Goal: Information Seeking & Learning: Learn about a topic

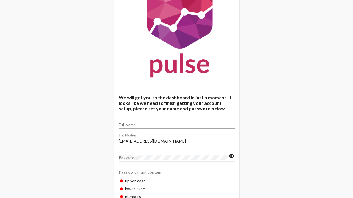
scroll to position [41, 0]
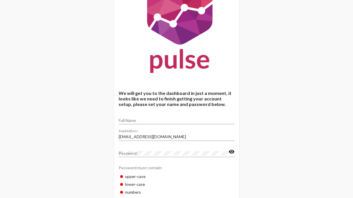
click at [166, 121] on input "Full Name" at bounding box center [177, 120] width 116 height 5
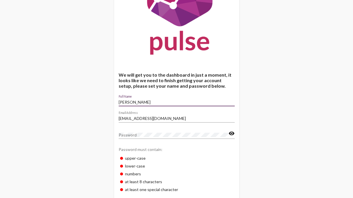
scroll to position [60, 0]
type input "[PERSON_NAME]"
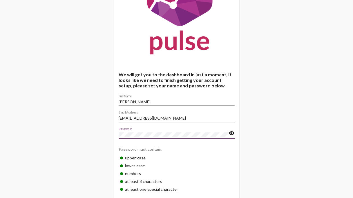
scroll to position [85, 0]
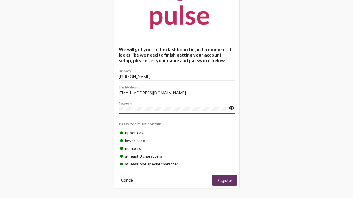
click at [224, 179] on span "Register" at bounding box center [225, 180] width 16 height 5
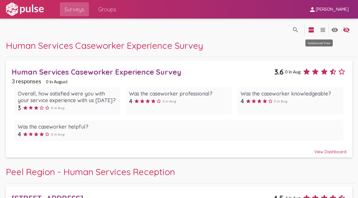
click at [319, 29] on mat-icon "view_headline" at bounding box center [322, 29] width 7 height 7
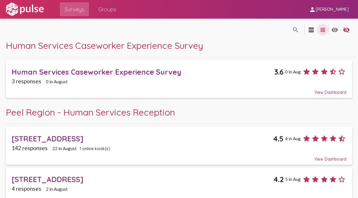
click at [319, 29] on mat-icon "view_headline" at bounding box center [322, 29] width 7 height 7
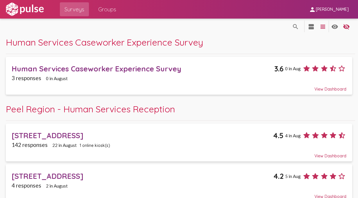
scroll to position [5, 0]
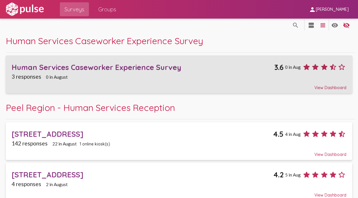
click at [336, 90] on link "Human Services Caseworker Experience Survey 3.6 0 in [DATE] responses 0 in Augu…" at bounding box center [179, 74] width 346 height 38
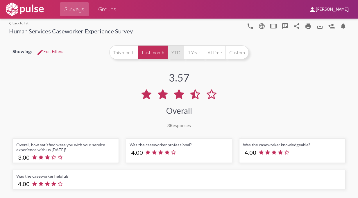
click at [184, 53] on button "YTD" at bounding box center [176, 52] width 16 height 14
